Goal: Information Seeking & Learning: Learn about a topic

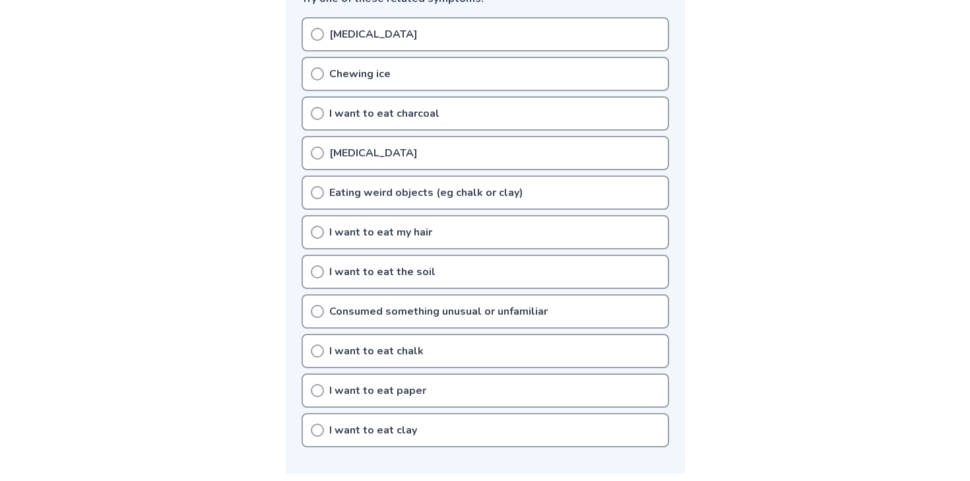
scroll to position [377, 0]
click at [390, 37] on p "[MEDICAL_DATA]" at bounding box center [373, 35] width 88 height 16
click at [390, 77] on div "Chewing ice" at bounding box center [486, 74] width 368 height 34
click at [366, 393] on p "I want to eat paper" at bounding box center [377, 391] width 97 height 16
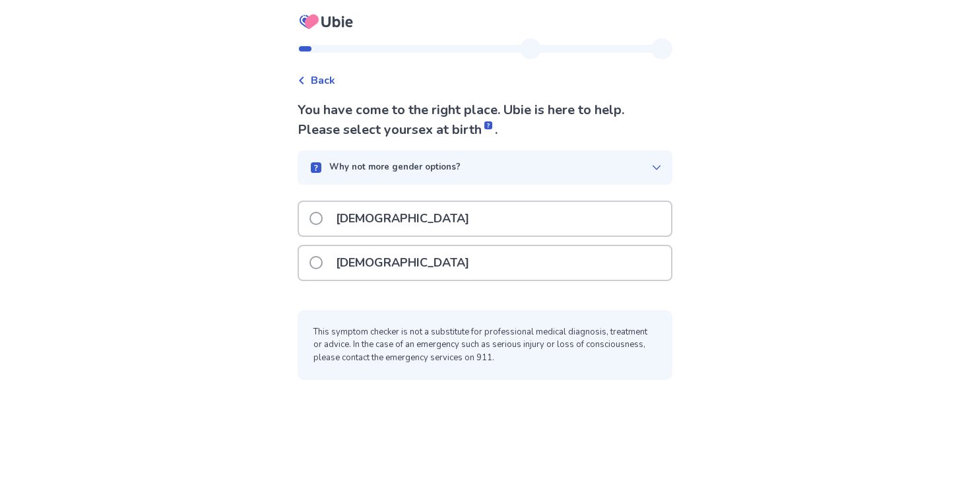
click at [426, 257] on div "[DEMOGRAPHIC_DATA]" at bounding box center [485, 263] width 372 height 34
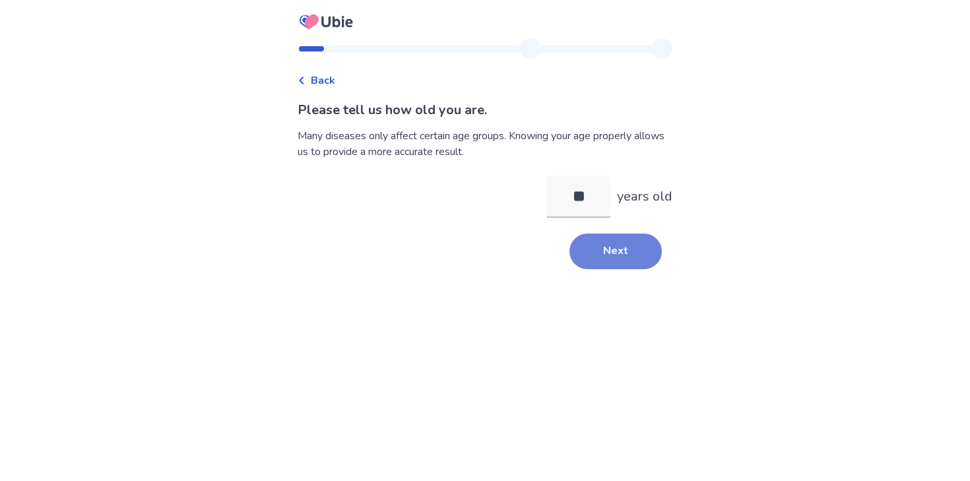
type input "**"
click at [604, 251] on button "Next" at bounding box center [615, 252] width 92 height 36
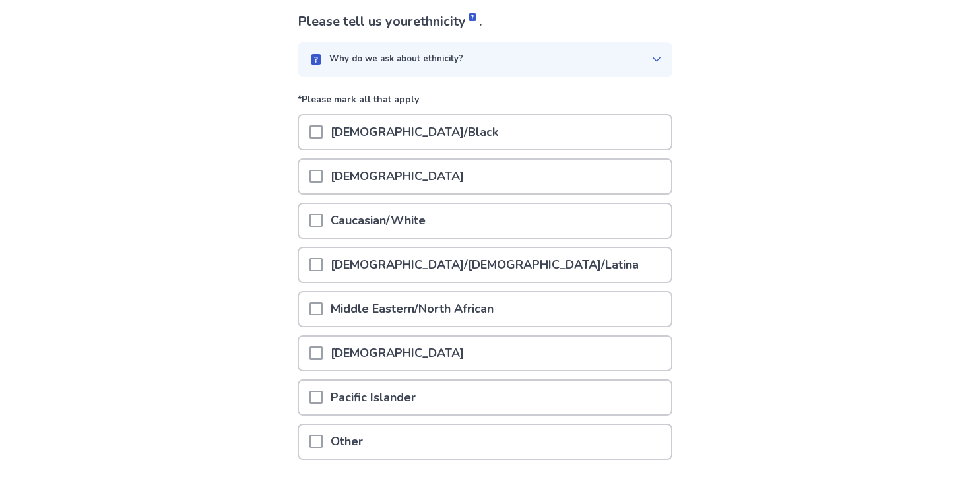
click at [511, 255] on div "[DEMOGRAPHIC_DATA]/[DEMOGRAPHIC_DATA]/Latina" at bounding box center [485, 265] width 372 height 34
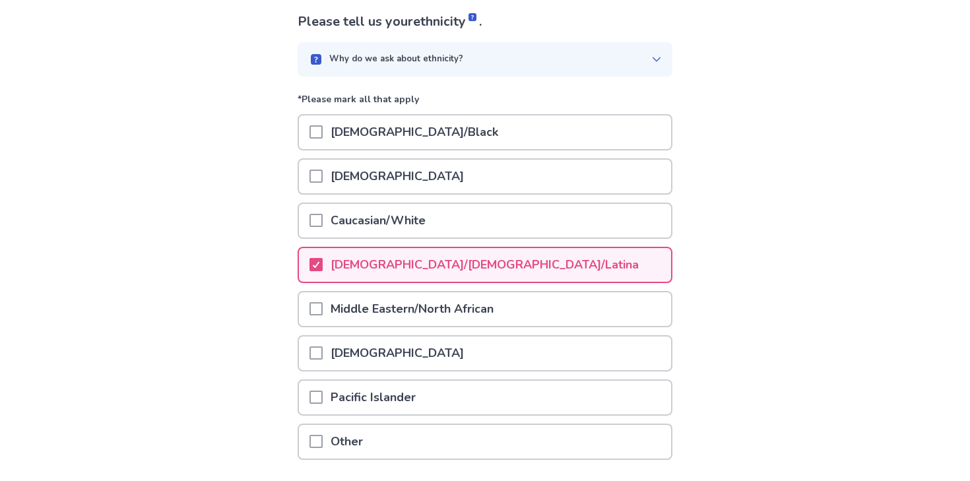
scroll to position [184, 0]
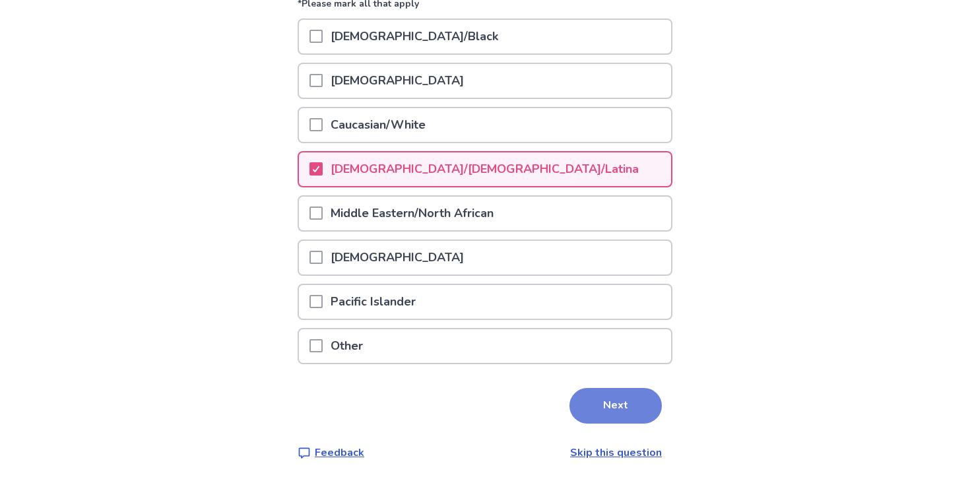
click at [576, 389] on button "Next" at bounding box center [615, 406] width 92 height 36
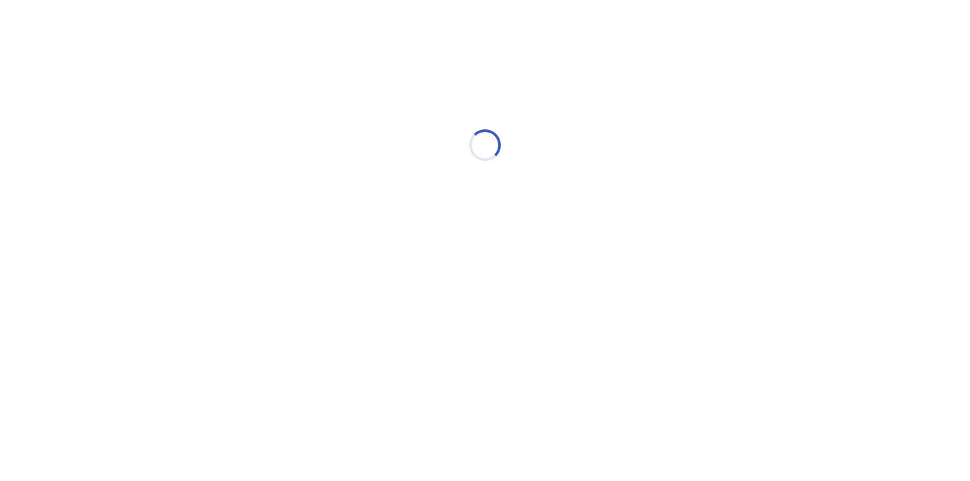
scroll to position [0, 0]
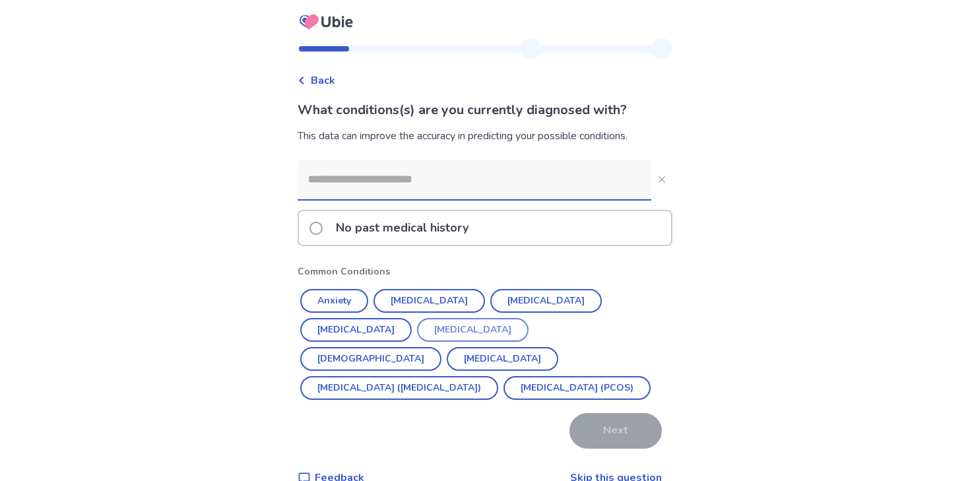
drag, startPoint x: 331, startPoint y: 305, endPoint x: 350, endPoint y: 312, distance: 19.6
click at [331, 305] on button "Anxiety" at bounding box center [334, 301] width 68 height 24
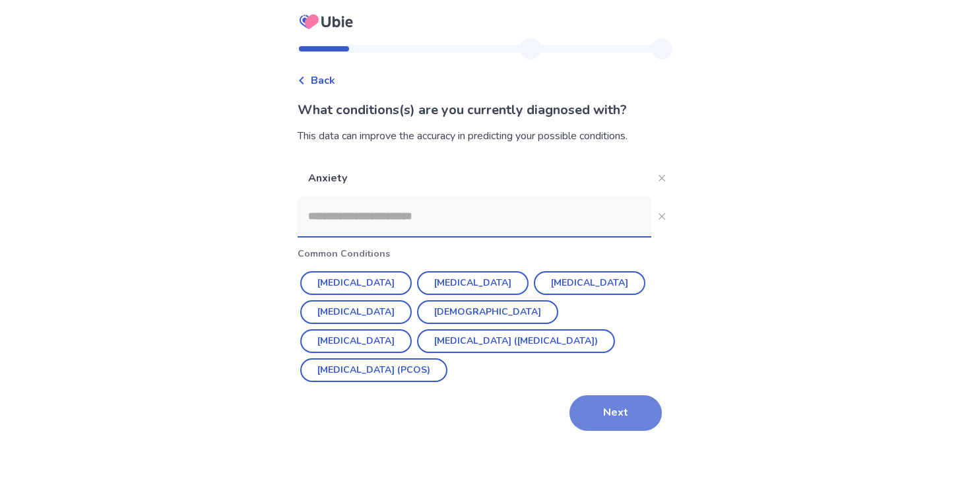
click at [618, 429] on button "Next" at bounding box center [615, 413] width 92 height 36
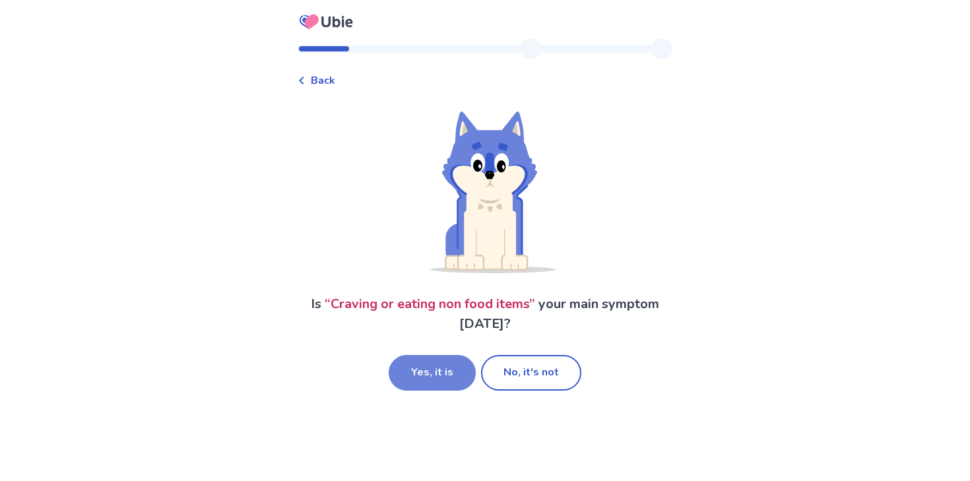
click at [432, 373] on button "Yes, it is" at bounding box center [432, 373] width 87 height 36
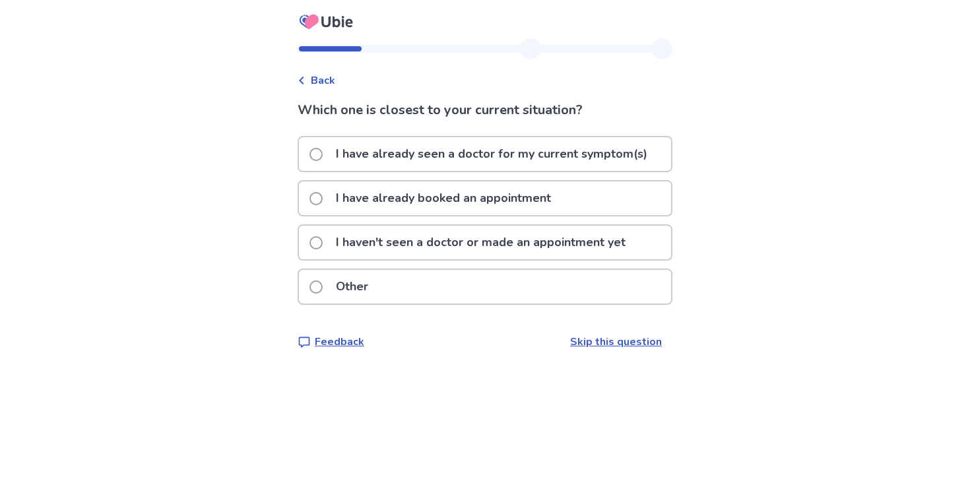
click at [535, 252] on p "I haven't seen a doctor or made an appointment yet" at bounding box center [480, 243] width 305 height 34
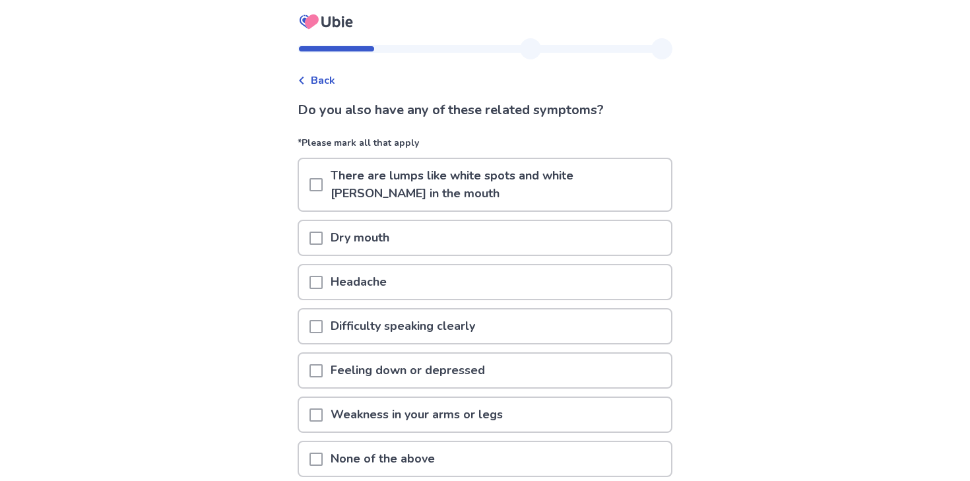
scroll to position [46, 0]
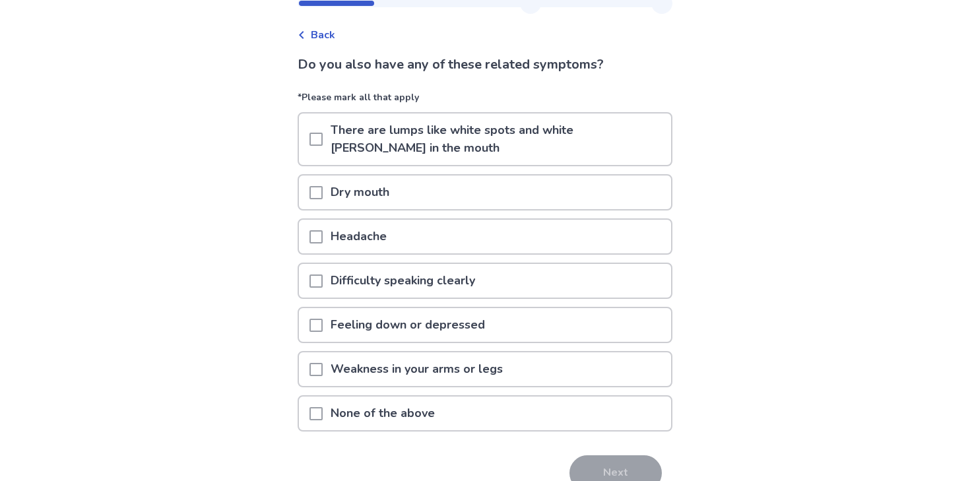
click at [496, 420] on div "None of the above" at bounding box center [485, 414] width 372 height 34
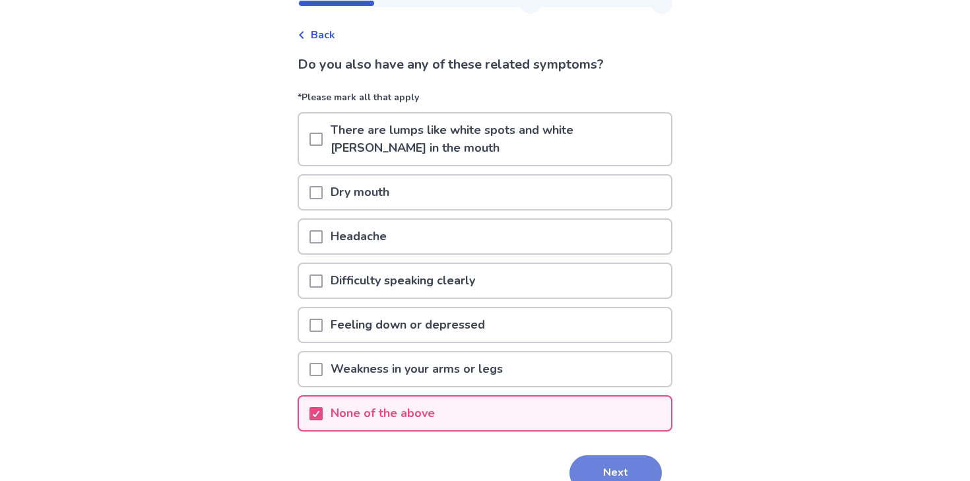
click at [625, 459] on button "Next" at bounding box center [615, 473] width 92 height 36
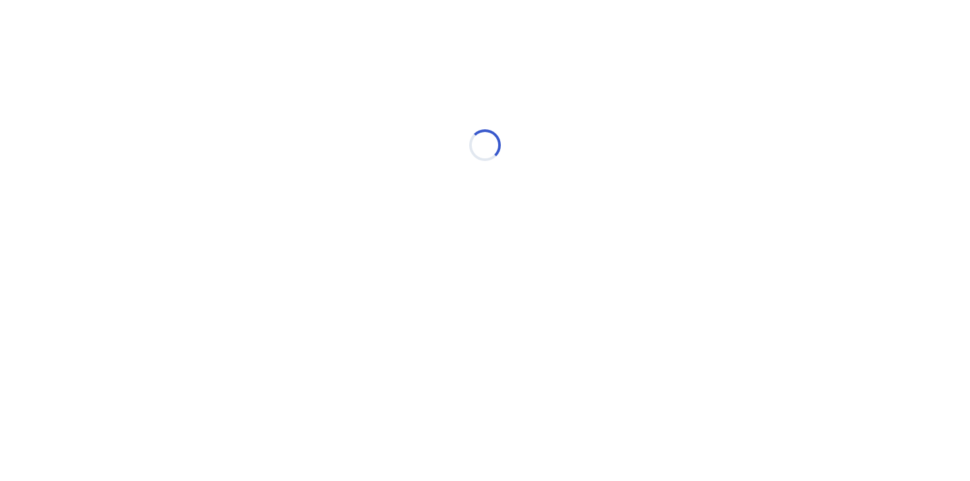
scroll to position [0, 0]
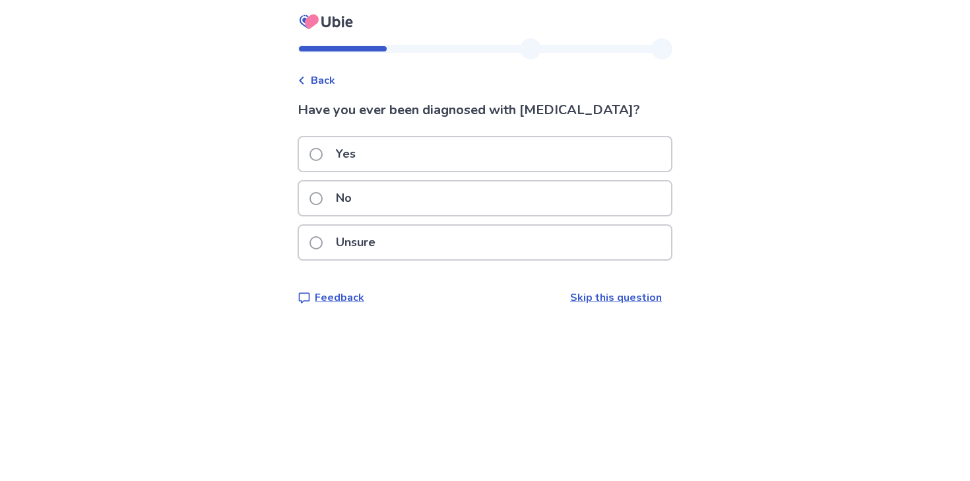
click at [513, 195] on div "No" at bounding box center [485, 198] width 372 height 34
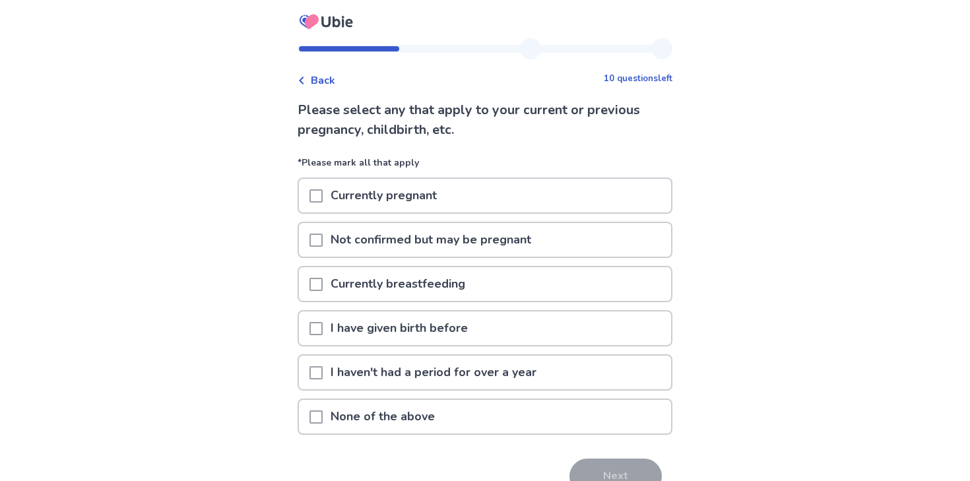
scroll to position [9, 0]
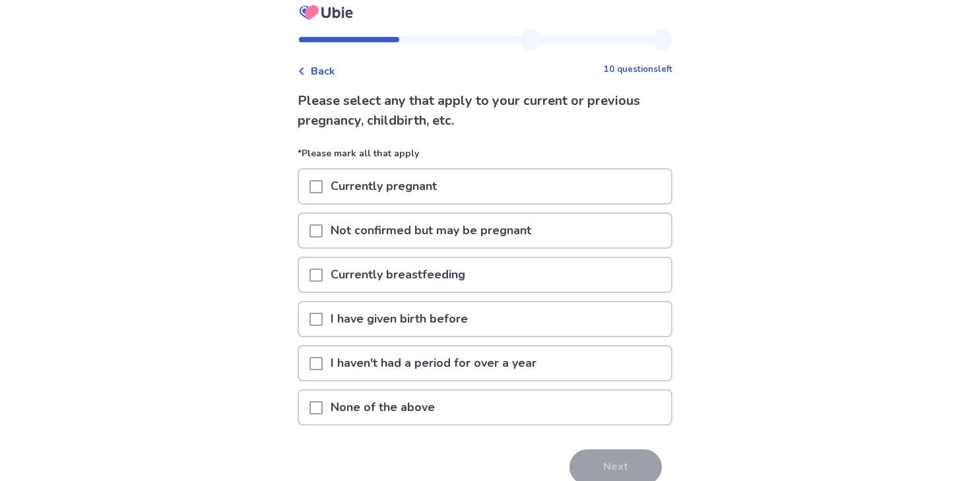
click at [514, 400] on div "None of the above" at bounding box center [485, 408] width 372 height 34
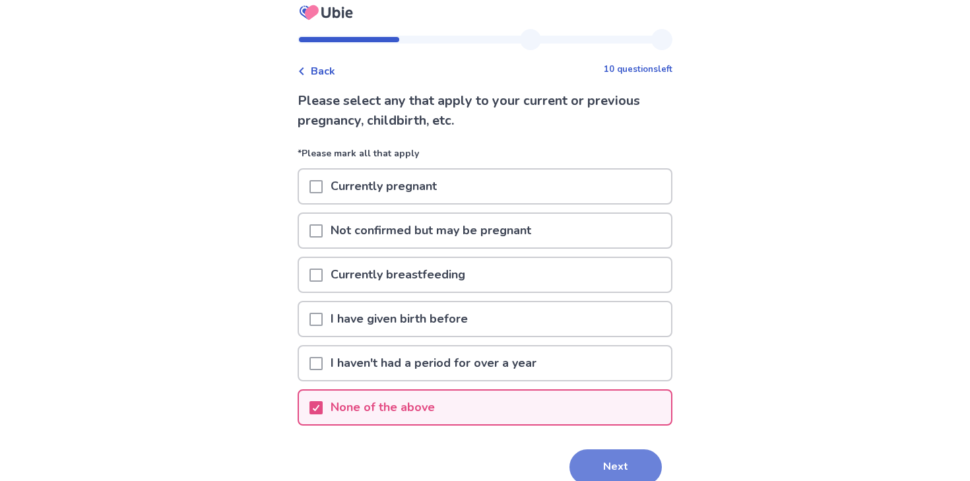
click at [595, 466] on button "Next" at bounding box center [615, 467] width 92 height 36
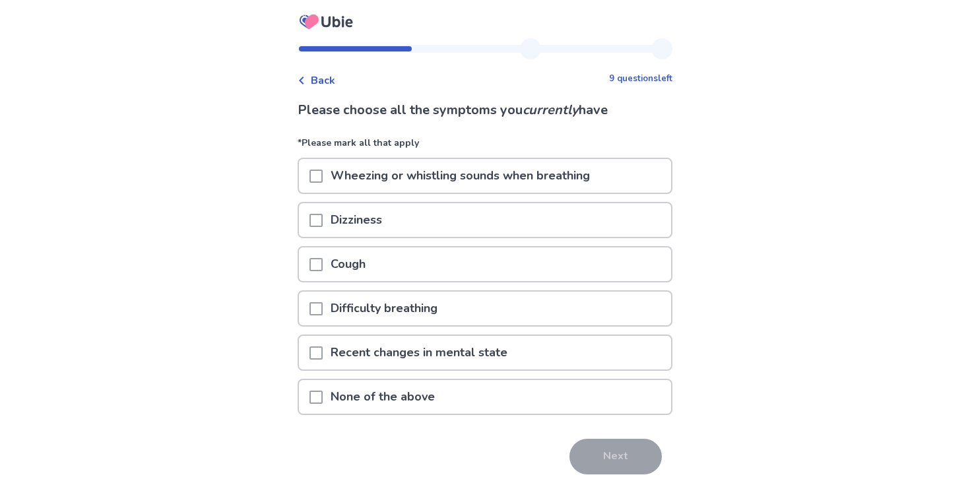
click at [405, 399] on p "None of the above" at bounding box center [383, 397] width 120 height 34
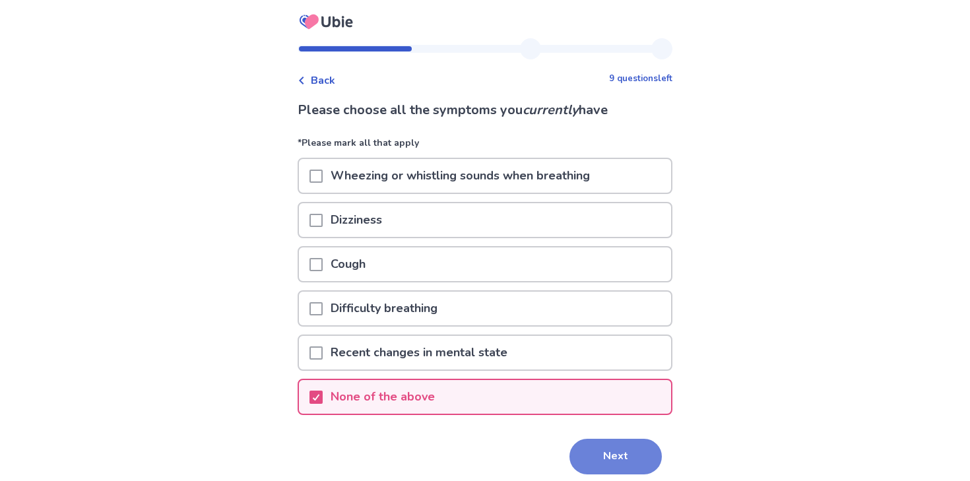
click at [615, 442] on button "Next" at bounding box center [615, 457] width 92 height 36
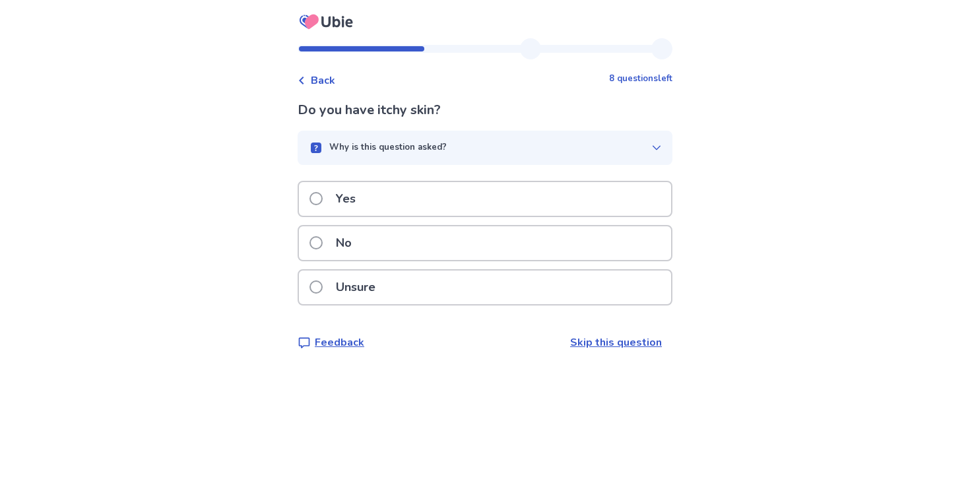
click at [441, 235] on div "No" at bounding box center [485, 243] width 372 height 34
click at [507, 208] on div "Yes" at bounding box center [485, 199] width 372 height 34
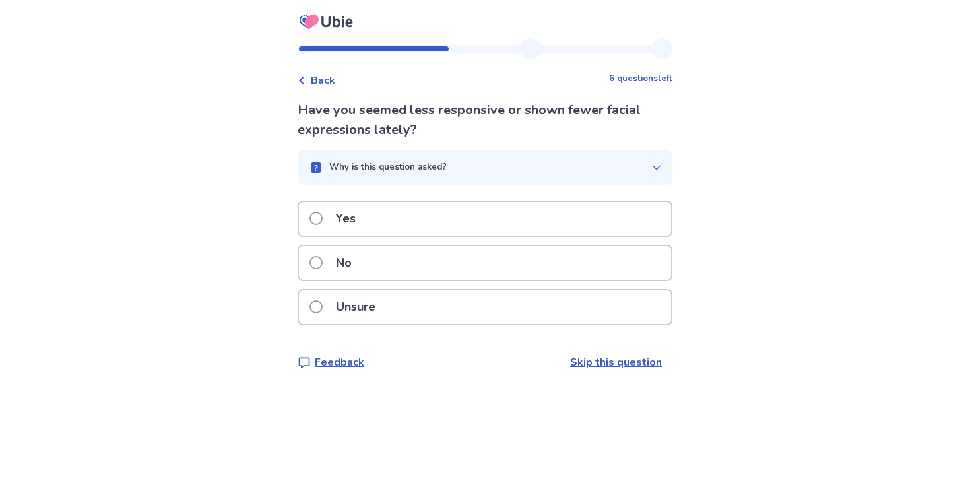
click at [445, 269] on div "No" at bounding box center [485, 263] width 372 height 34
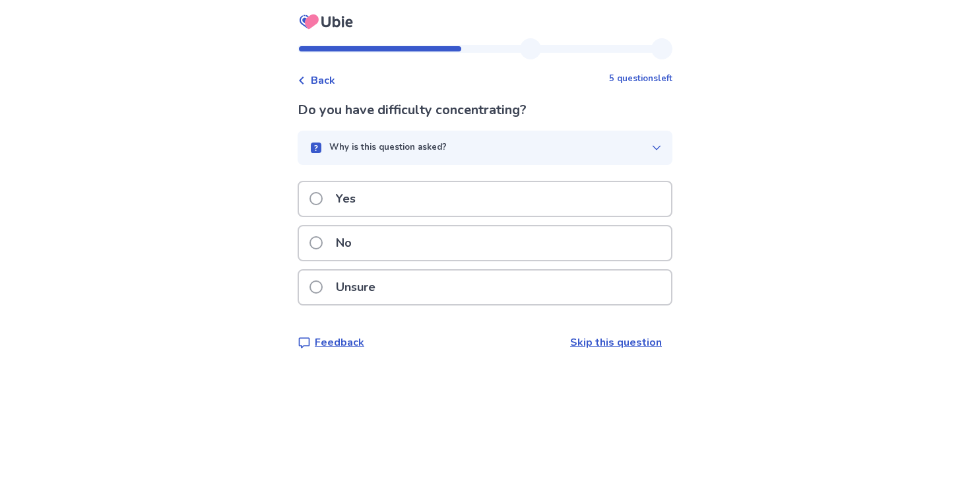
click at [459, 207] on div "Yes" at bounding box center [485, 199] width 372 height 34
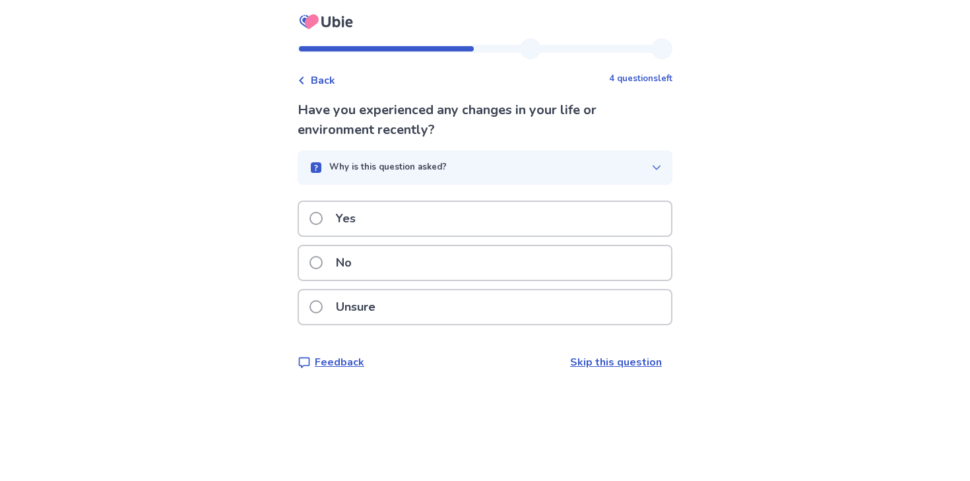
click at [537, 284] on div "No" at bounding box center [485, 267] width 375 height 44
click at [532, 264] on div "No" at bounding box center [485, 263] width 372 height 34
click at [490, 263] on div "No" at bounding box center [485, 263] width 372 height 34
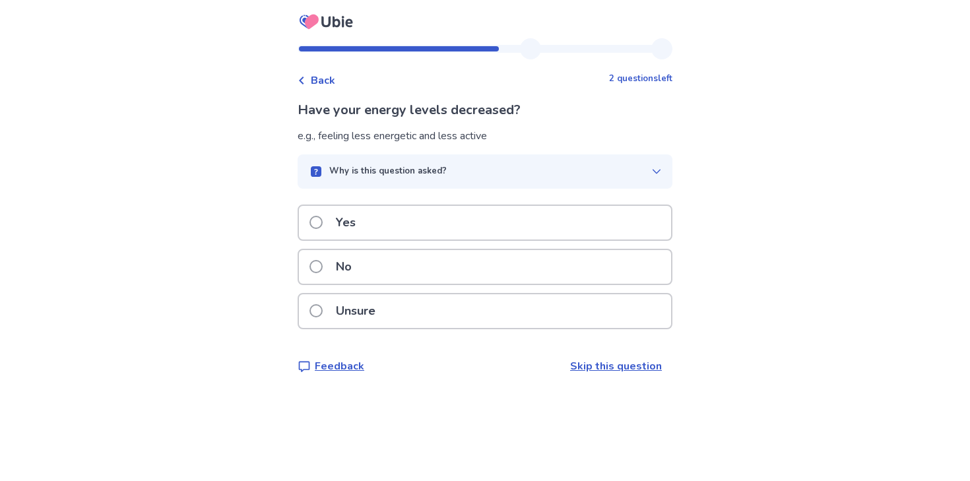
click at [429, 263] on div "No" at bounding box center [485, 267] width 372 height 34
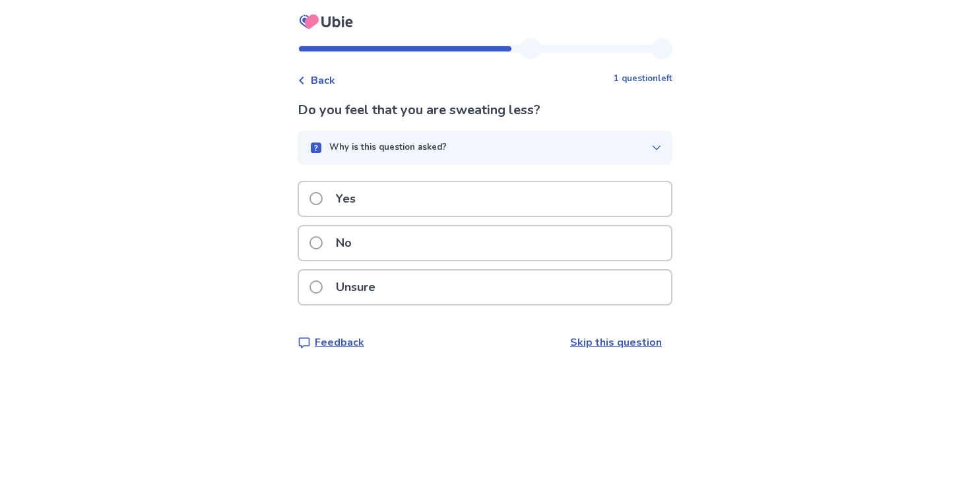
click at [305, 80] on icon at bounding box center [302, 81] width 8 height 8
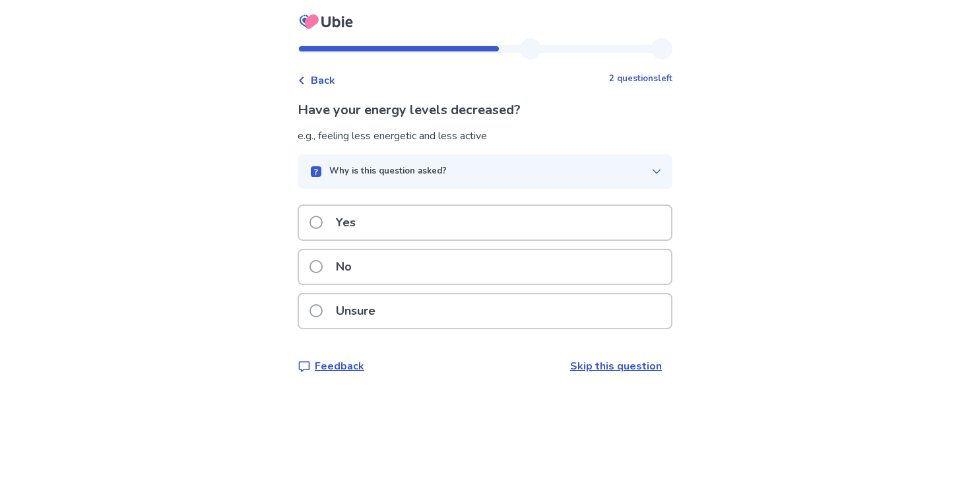
click at [385, 223] on div "Yes" at bounding box center [485, 223] width 372 height 34
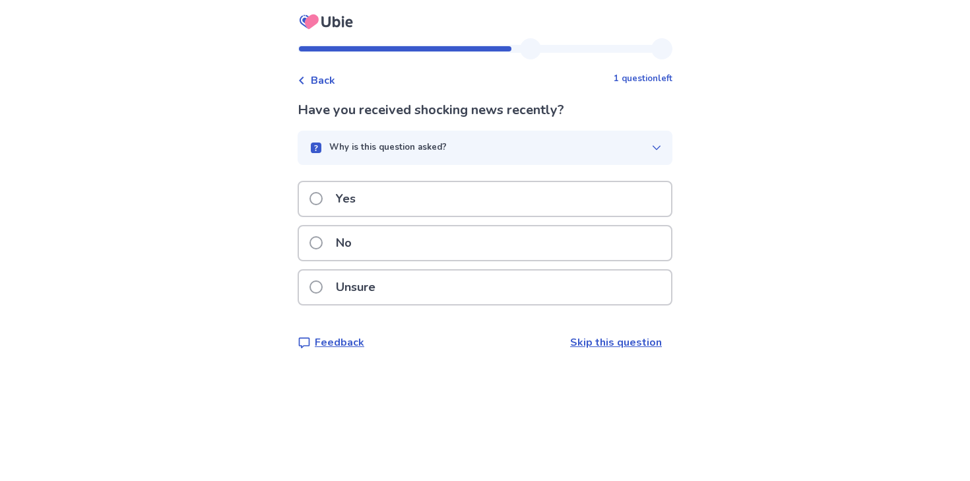
click at [426, 245] on div "No" at bounding box center [485, 243] width 372 height 34
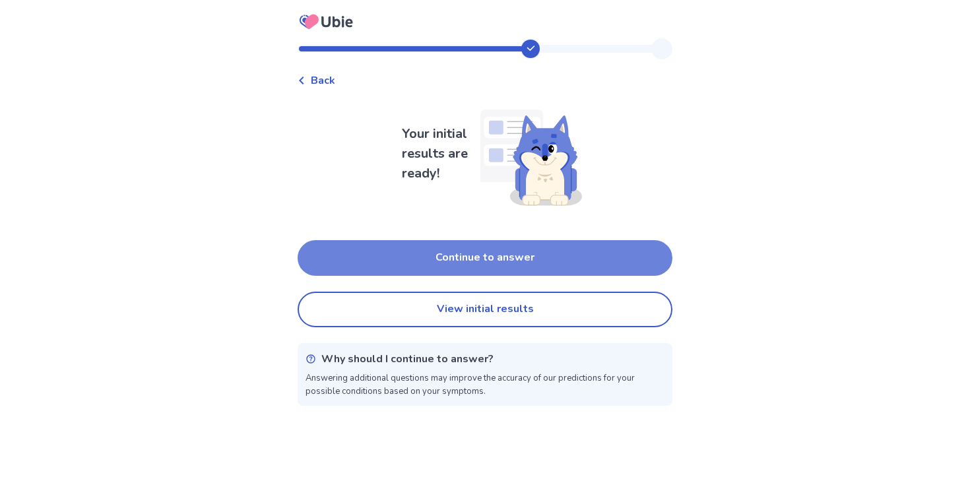
click at [541, 258] on button "Continue to answer" at bounding box center [485, 258] width 375 height 36
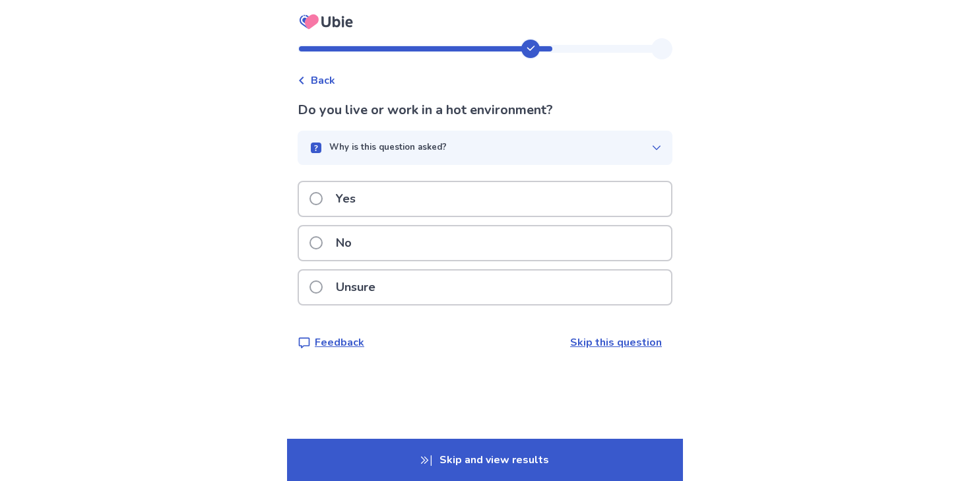
click at [503, 247] on div "No" at bounding box center [485, 243] width 372 height 34
click at [460, 241] on div "No" at bounding box center [485, 243] width 372 height 34
click at [328, 75] on span "Back" at bounding box center [323, 81] width 24 height 16
click at [444, 187] on div "Yes" at bounding box center [485, 199] width 372 height 34
click at [482, 149] on div "Why is this question asked?" at bounding box center [479, 147] width 343 height 13
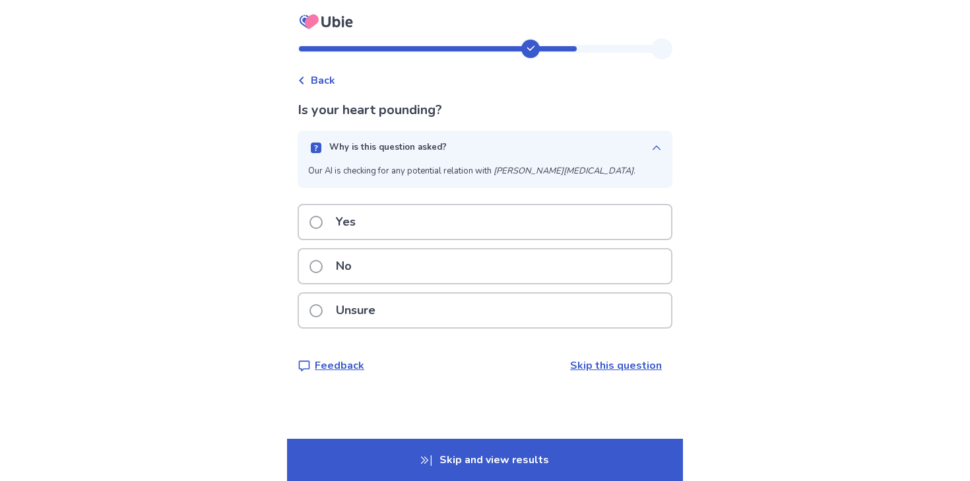
click at [488, 140] on button "Why is this question asked?" at bounding box center [485, 148] width 375 height 34
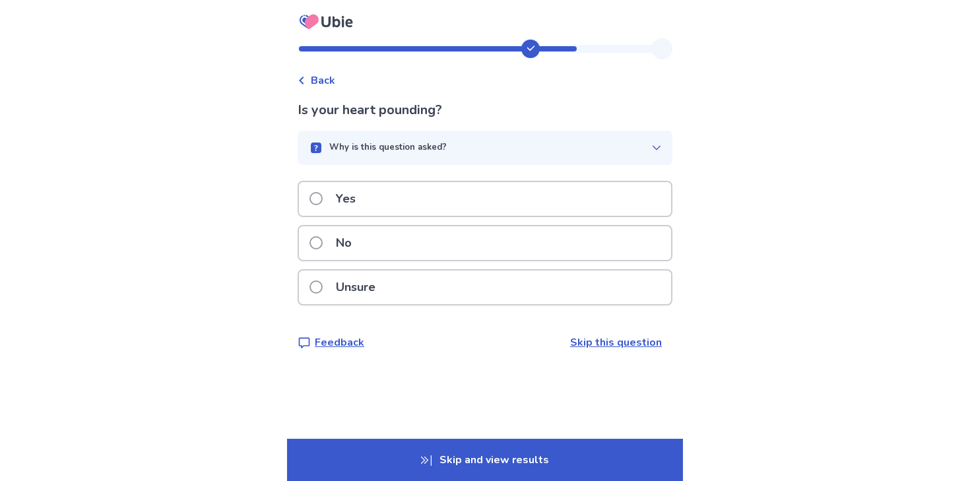
click at [459, 247] on div "No" at bounding box center [485, 243] width 372 height 34
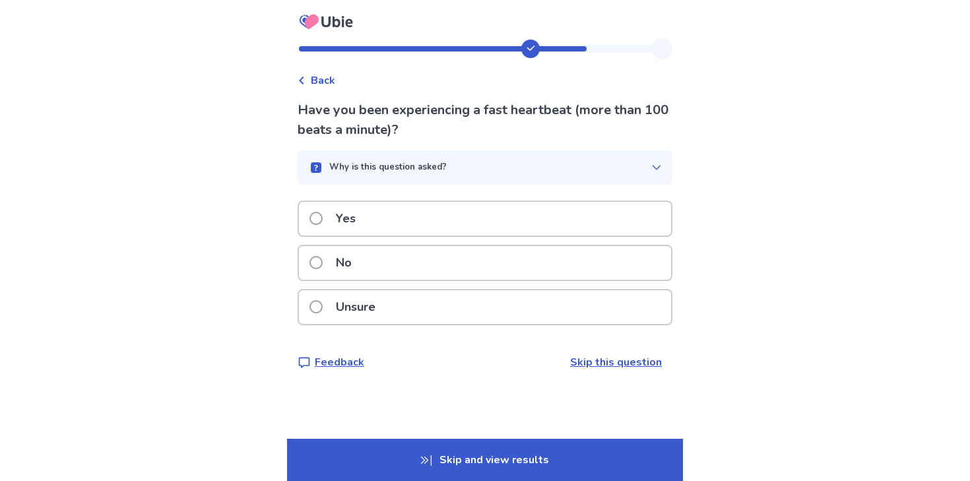
click at [435, 219] on div "Yes" at bounding box center [485, 219] width 372 height 34
click at [493, 234] on div "Yes" at bounding box center [485, 219] width 372 height 34
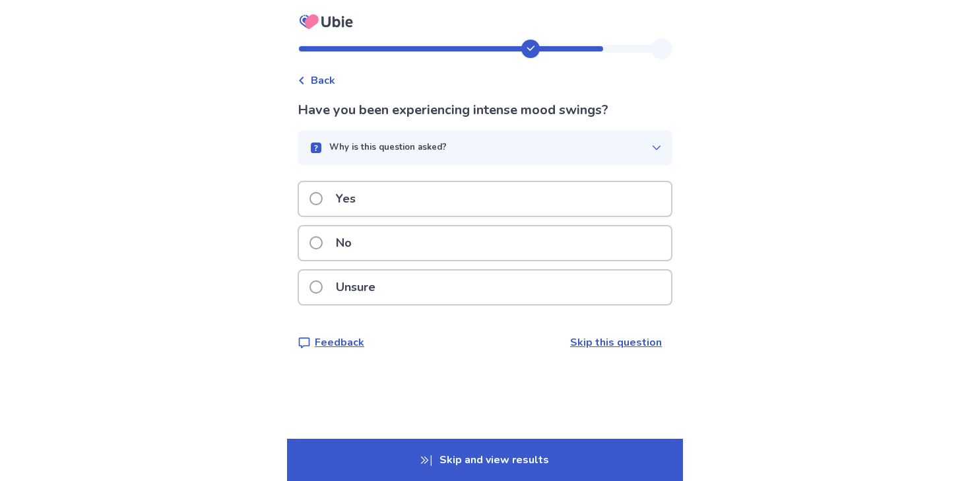
click at [504, 207] on div "Yes" at bounding box center [485, 199] width 372 height 34
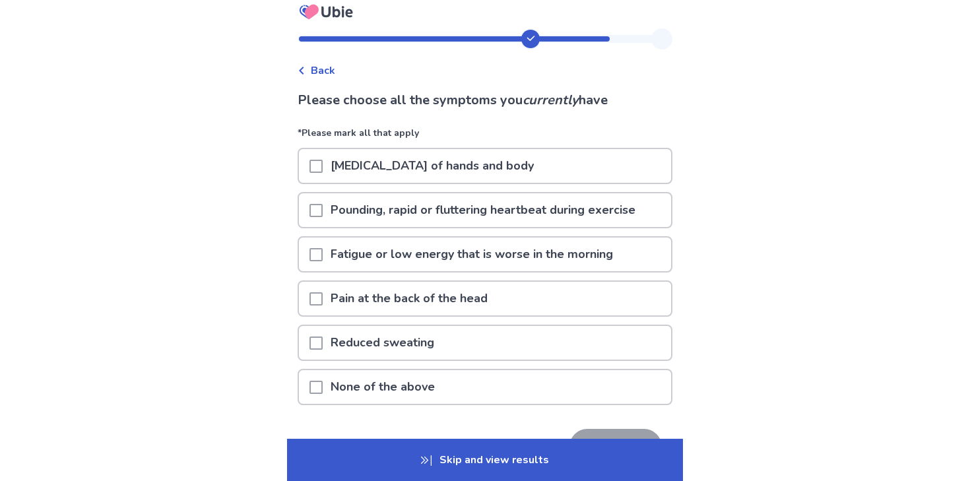
scroll to position [20, 0]
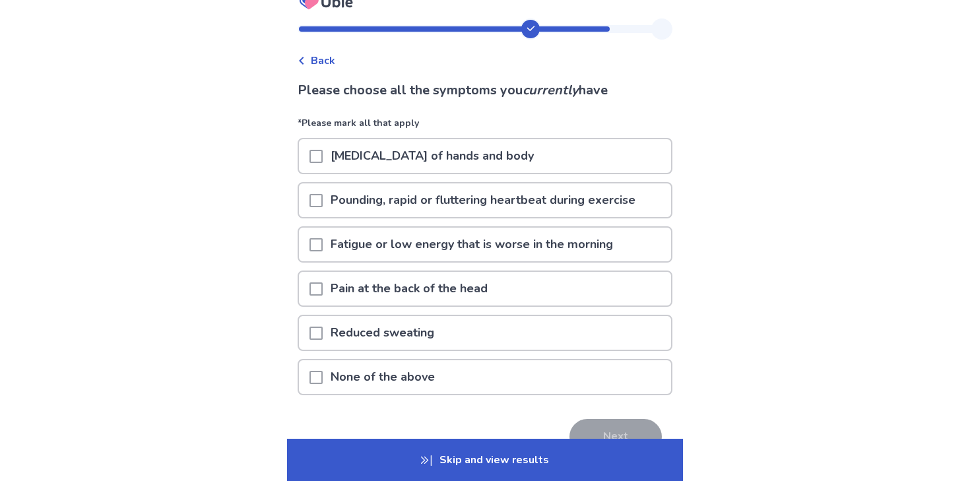
click at [515, 162] on div "[MEDICAL_DATA] of hands and body" at bounding box center [485, 156] width 372 height 34
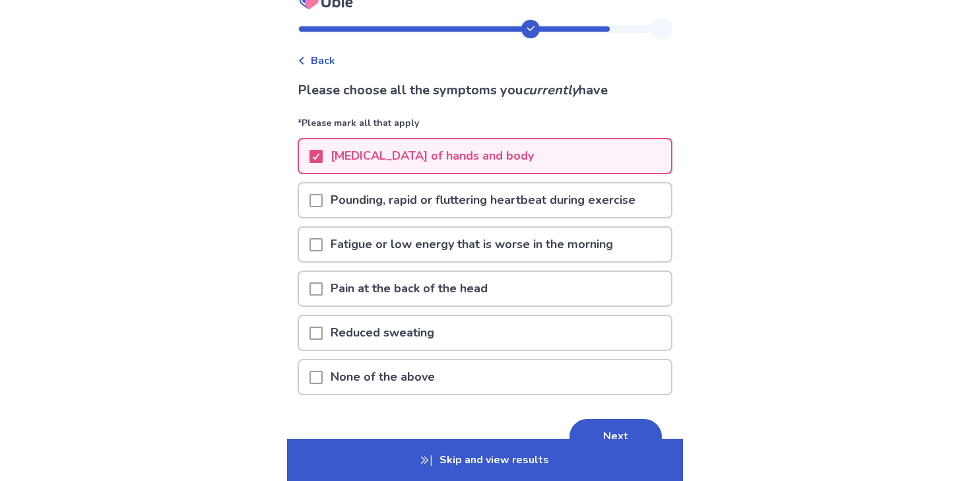
click at [523, 191] on p "Pounding, rapid or fluttering heartbeat during exercise" at bounding box center [483, 200] width 321 height 34
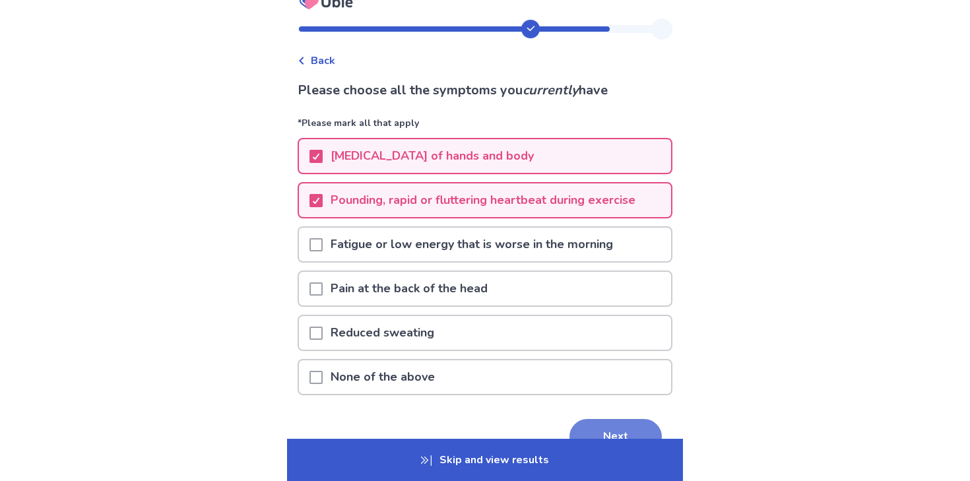
click at [577, 428] on button "Next" at bounding box center [615, 437] width 92 height 36
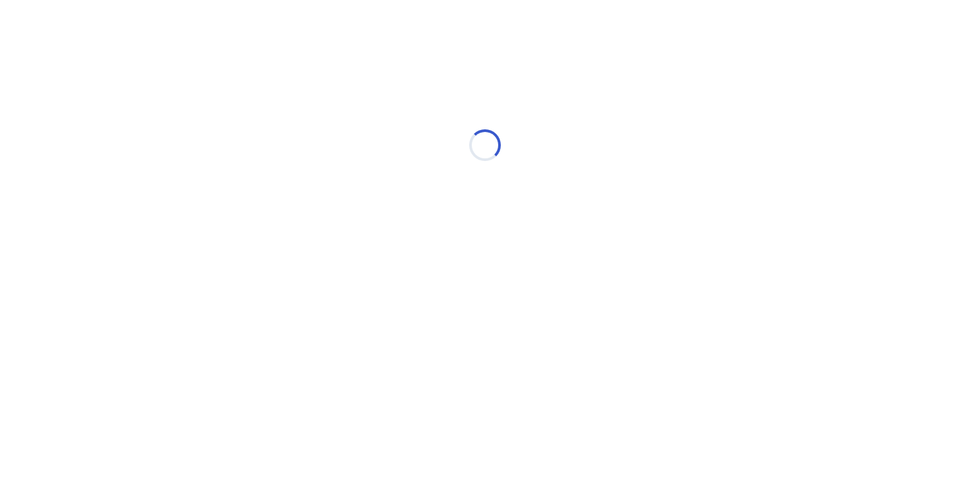
scroll to position [0, 0]
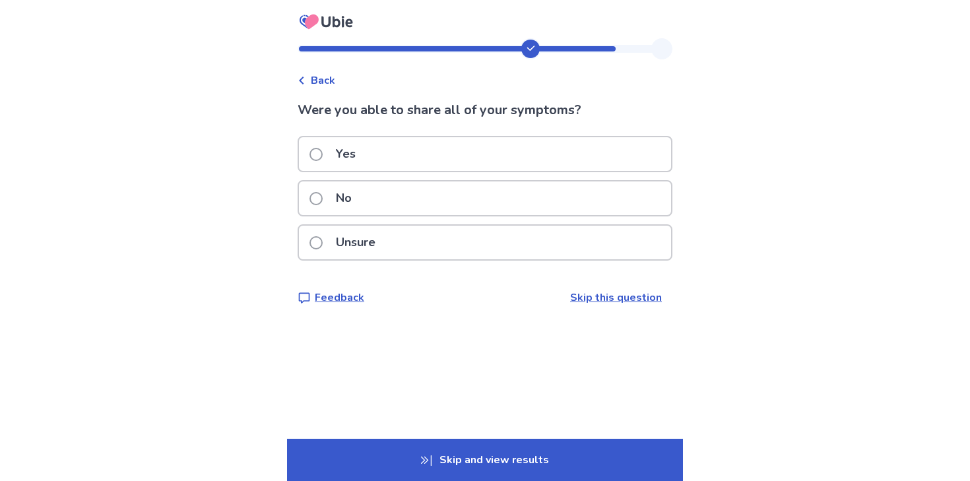
click at [521, 155] on div "Yes" at bounding box center [485, 154] width 372 height 34
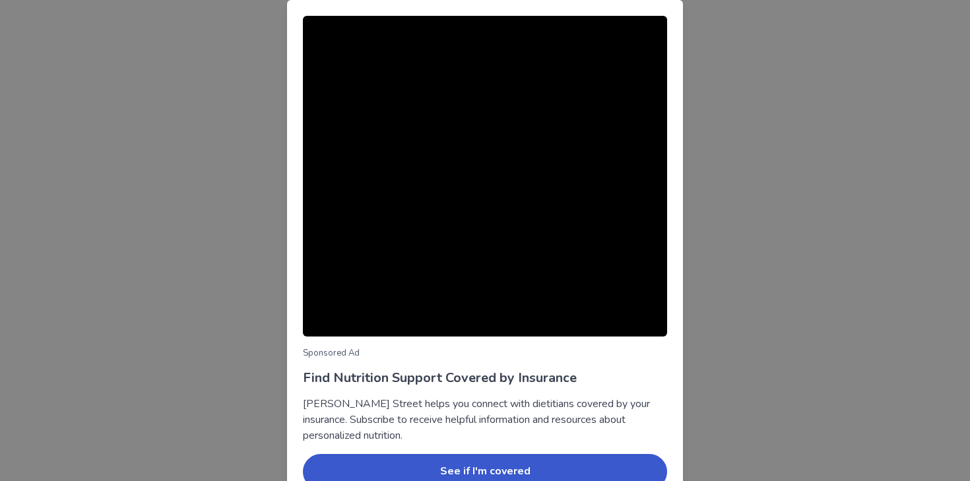
scroll to position [68, 0]
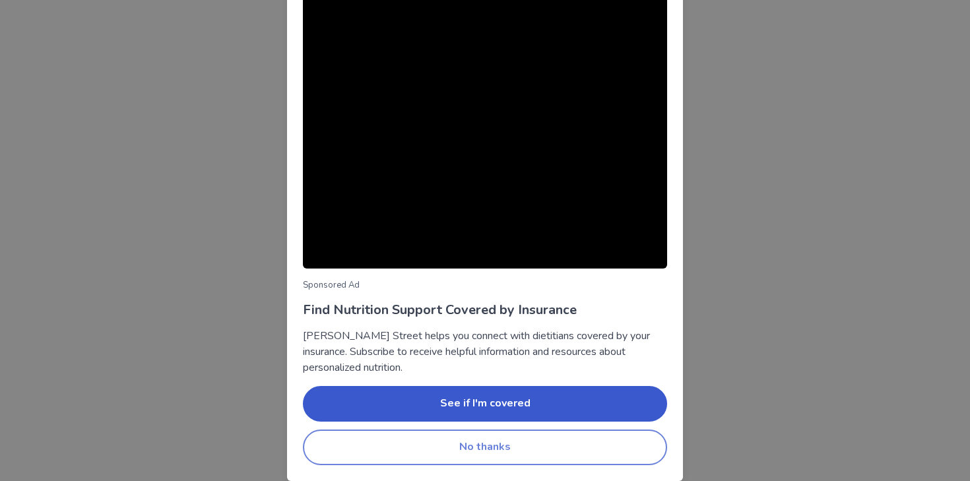
click at [629, 443] on button "No thanks" at bounding box center [485, 448] width 364 height 36
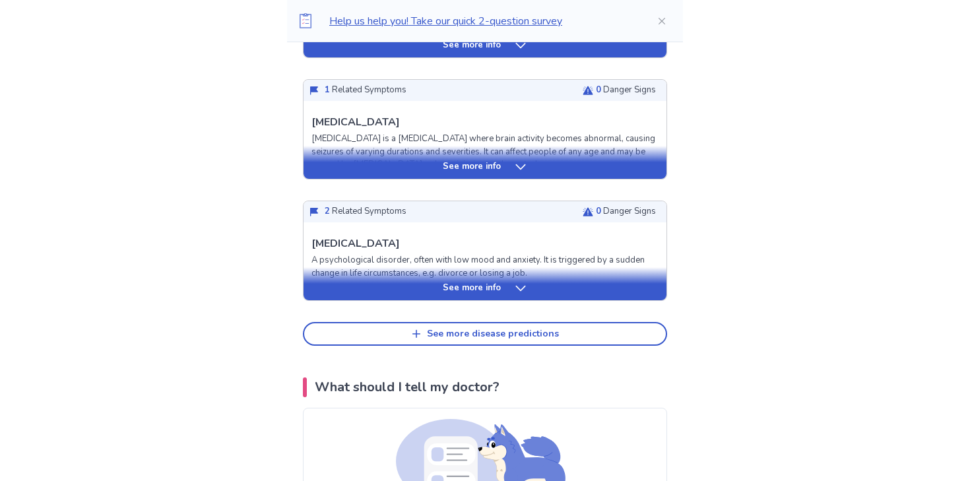
scroll to position [587, 0]
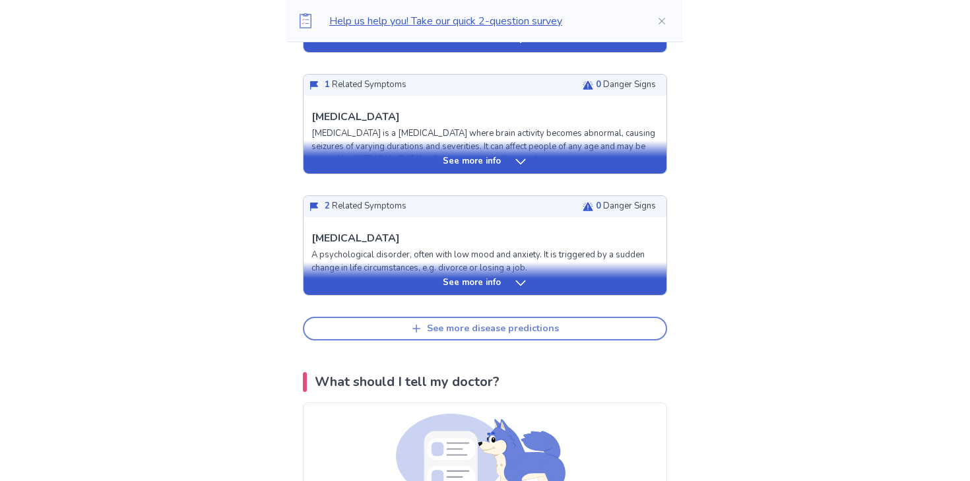
click at [611, 331] on button "See more disease predictions" at bounding box center [485, 329] width 364 height 24
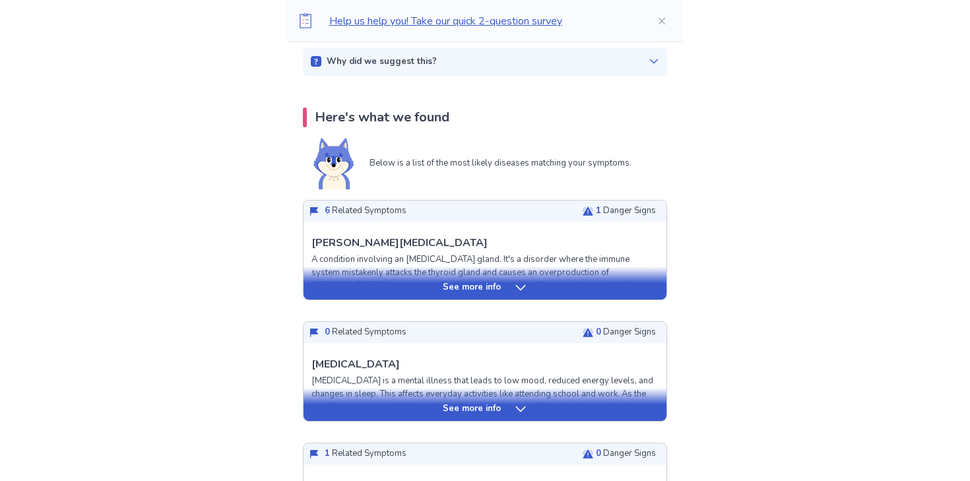
scroll to position [249, 0]
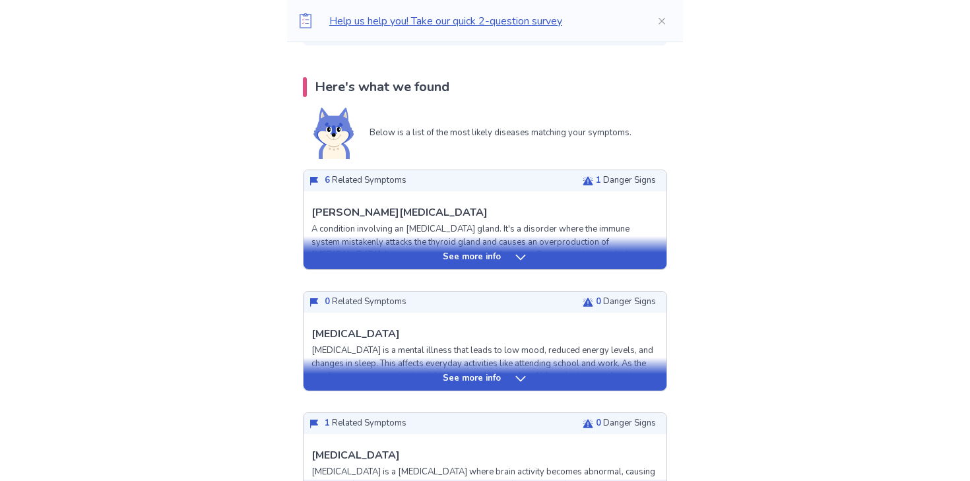
click at [503, 259] on div "See more info" at bounding box center [485, 257] width 363 height 13
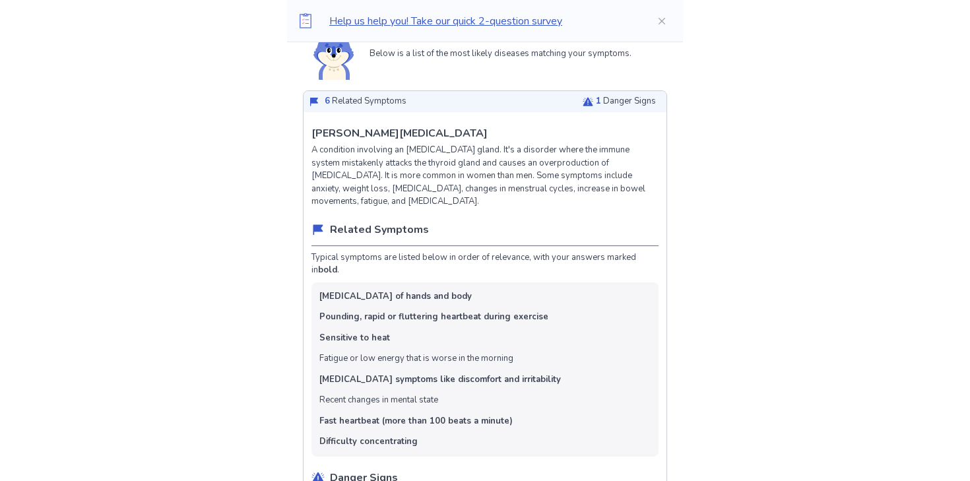
scroll to position [332, 0]
